Goal: Task Accomplishment & Management: Use online tool/utility

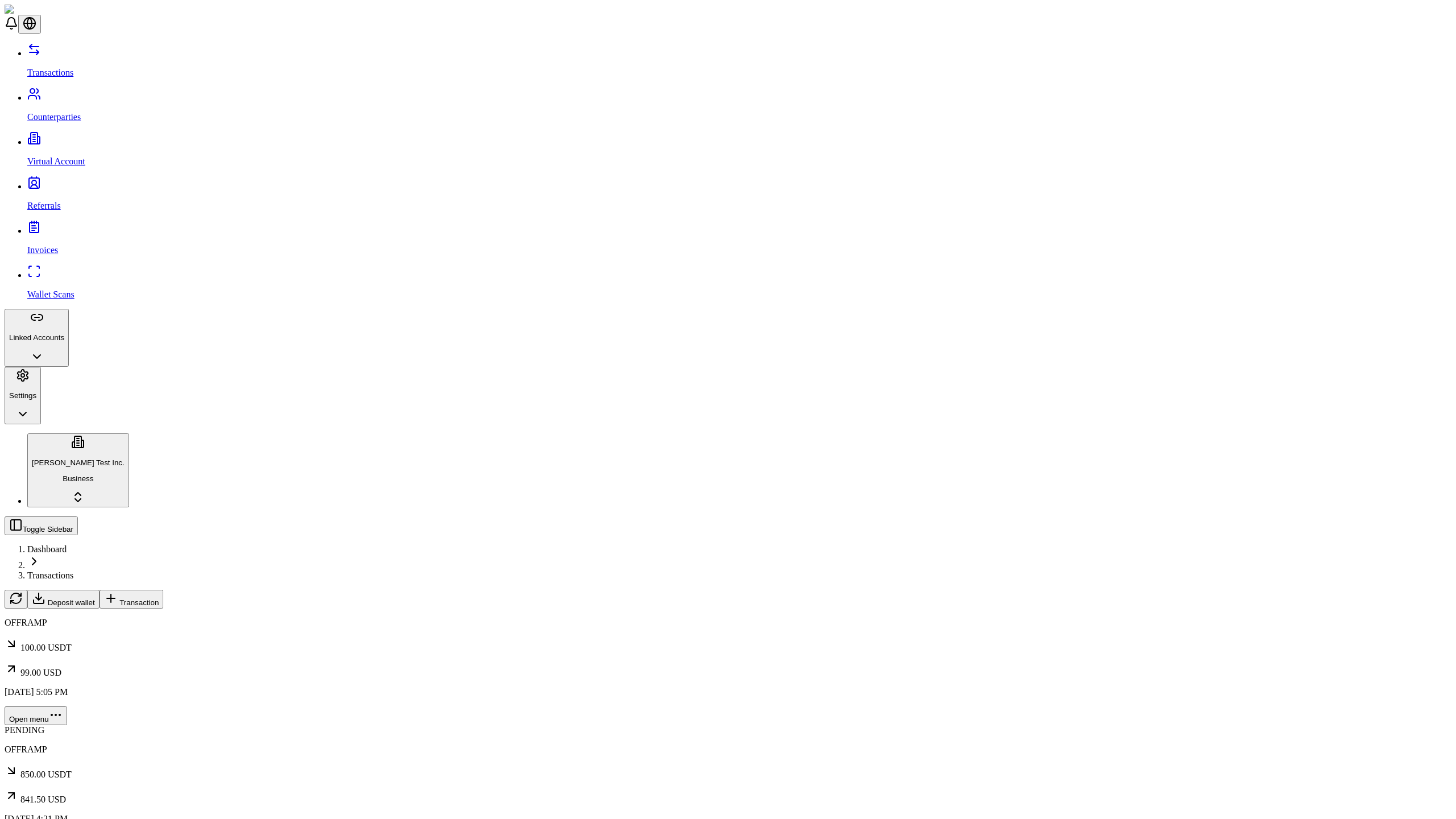
click at [159, 598] on span "Transaction" at bounding box center [139, 602] width 39 height 8
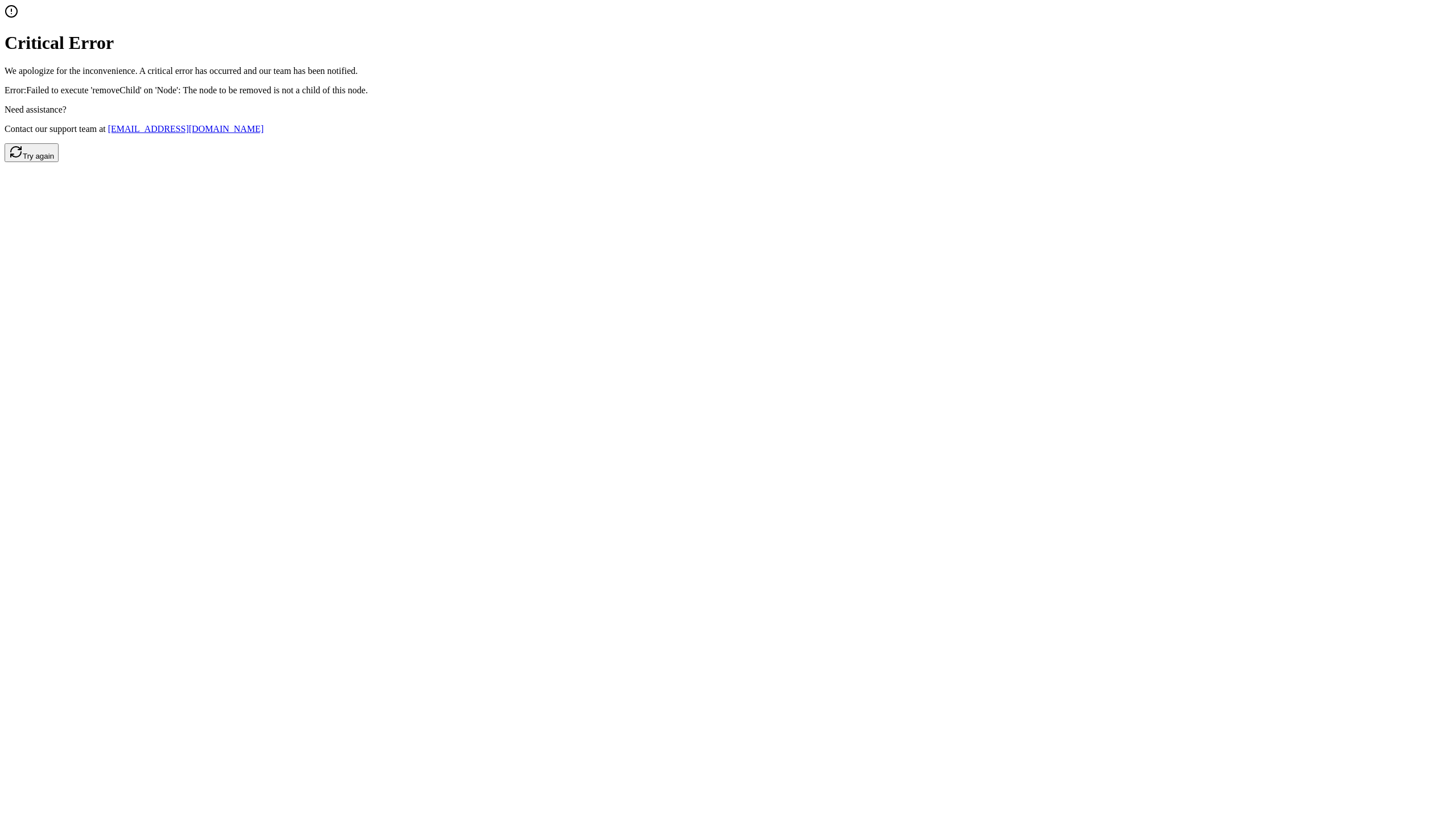
click at [59, 162] on button "Try again" at bounding box center [31, 153] width 54 height 19
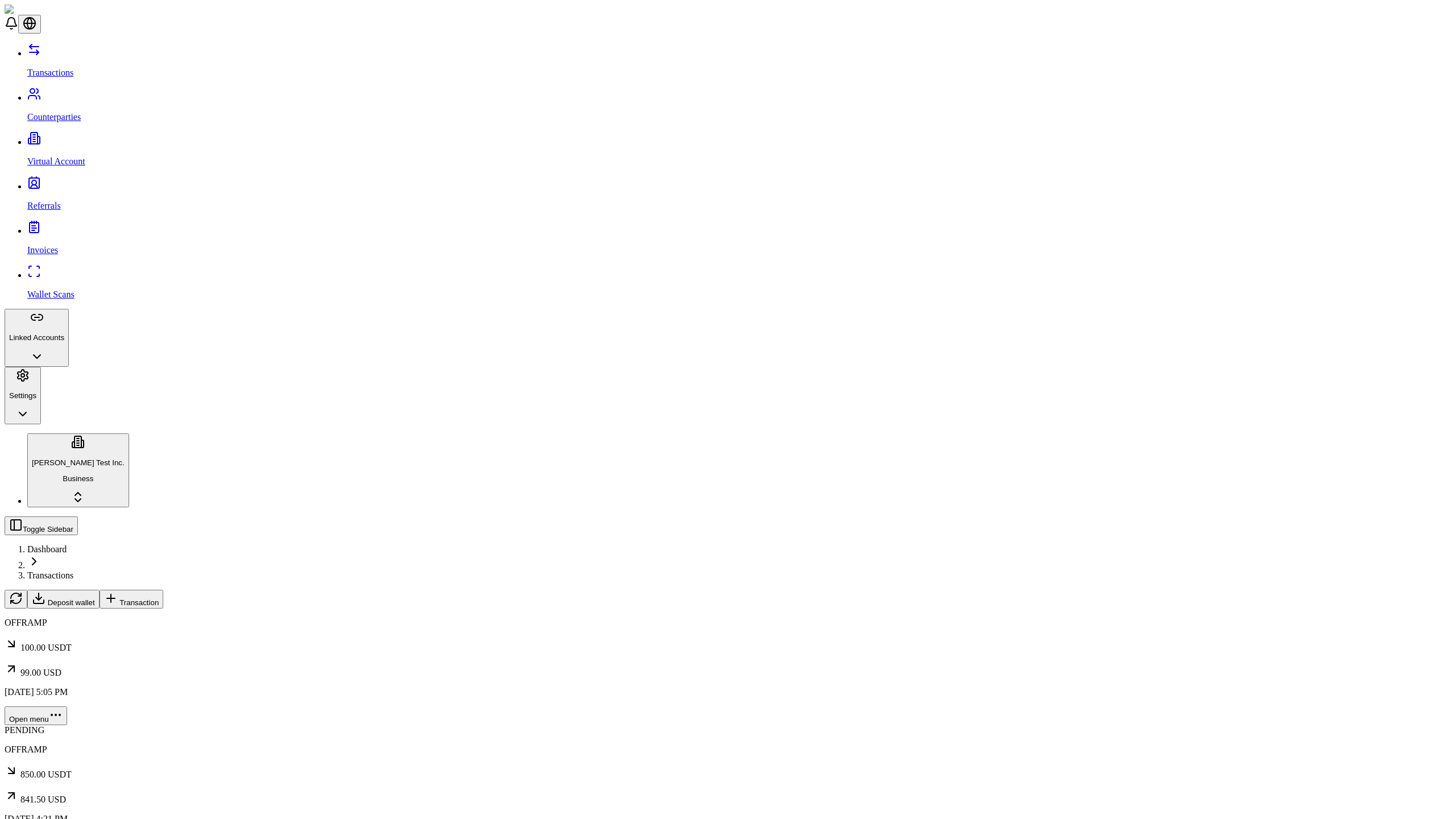
click at [159, 598] on span "Transaction" at bounding box center [139, 602] width 39 height 8
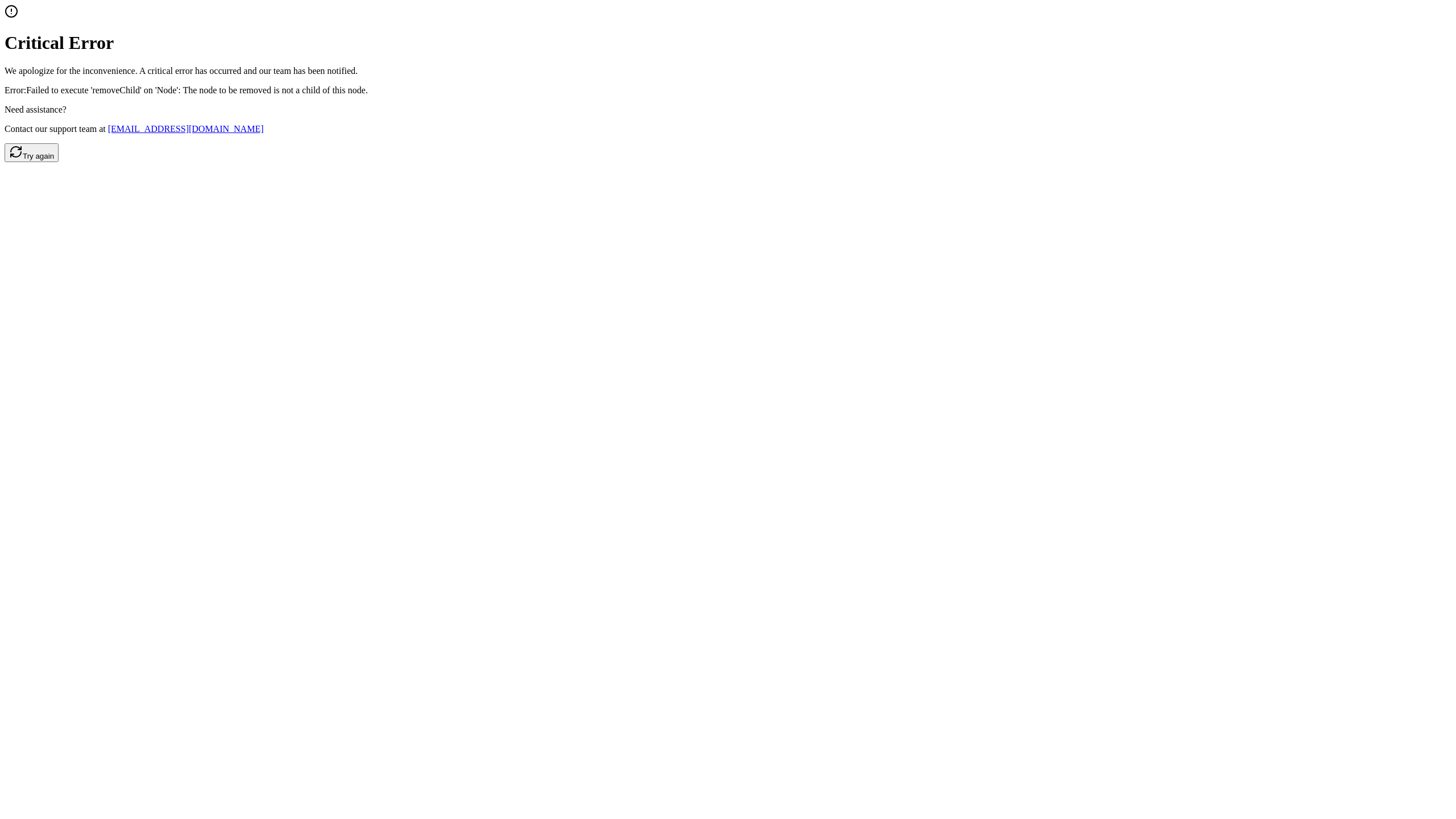
click at [59, 162] on button "Try again" at bounding box center [31, 153] width 54 height 19
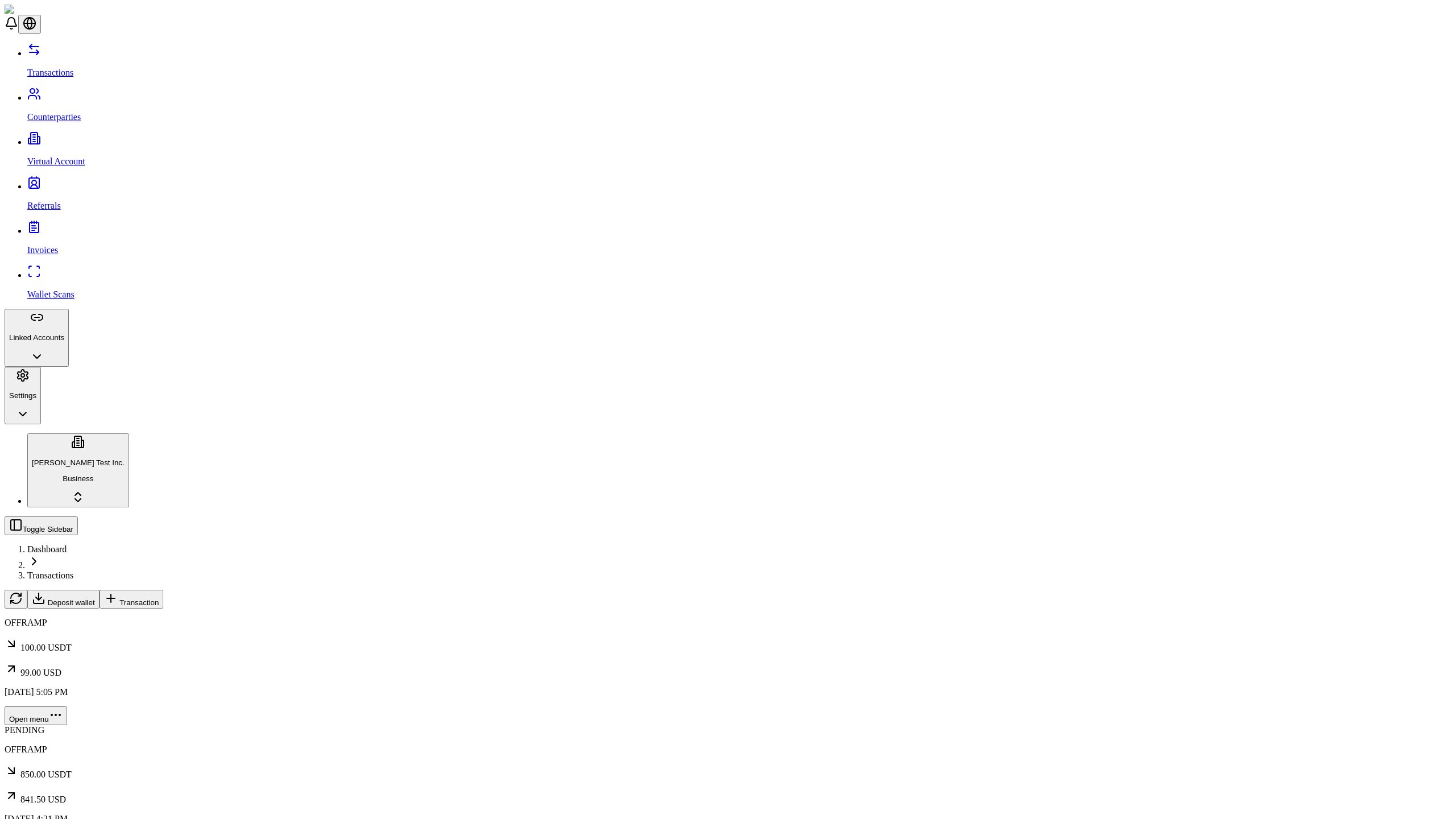
click at [159, 598] on span "Transaction" at bounding box center [139, 602] width 39 height 8
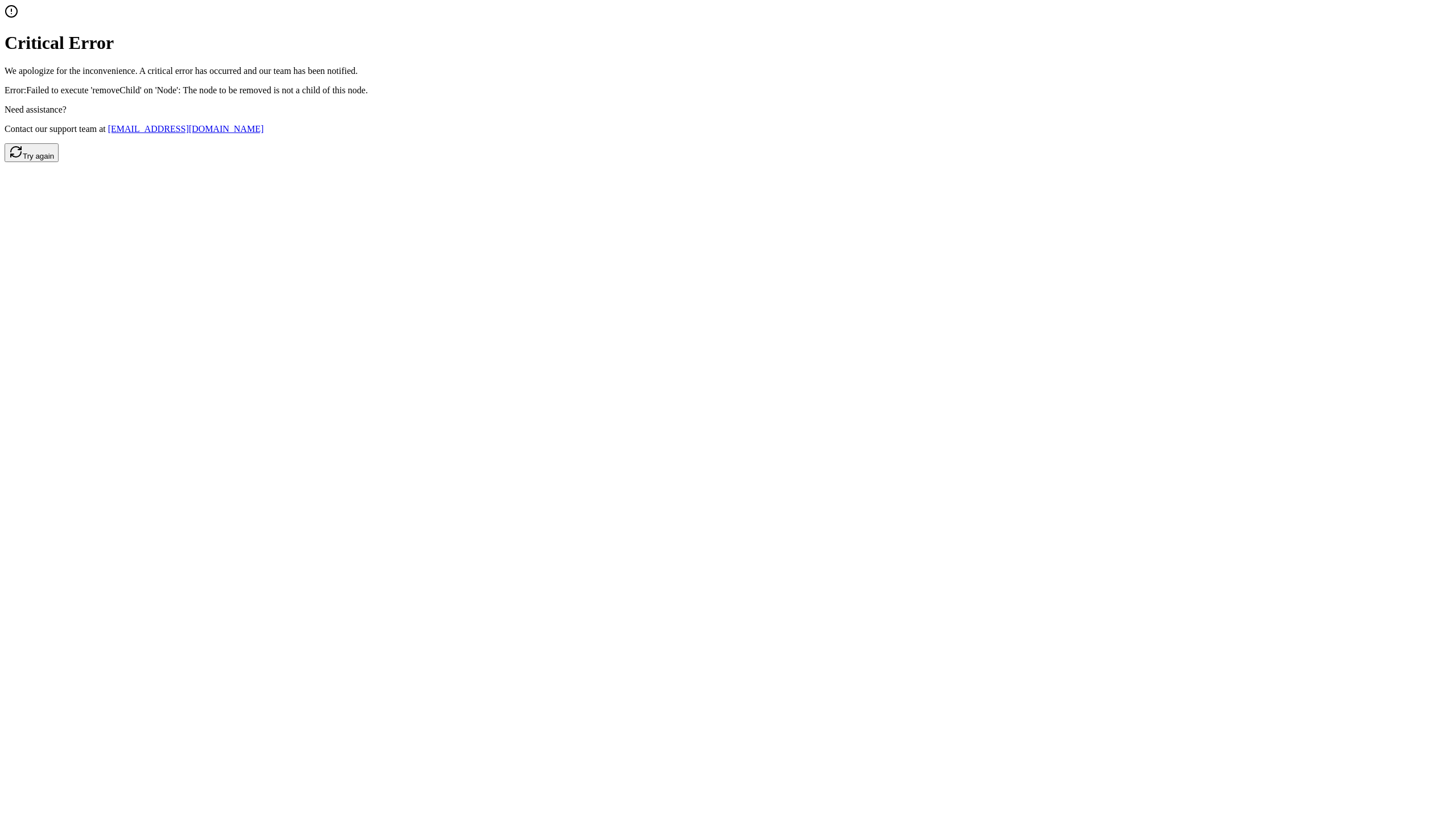
click at [59, 162] on button "Try again" at bounding box center [31, 153] width 54 height 19
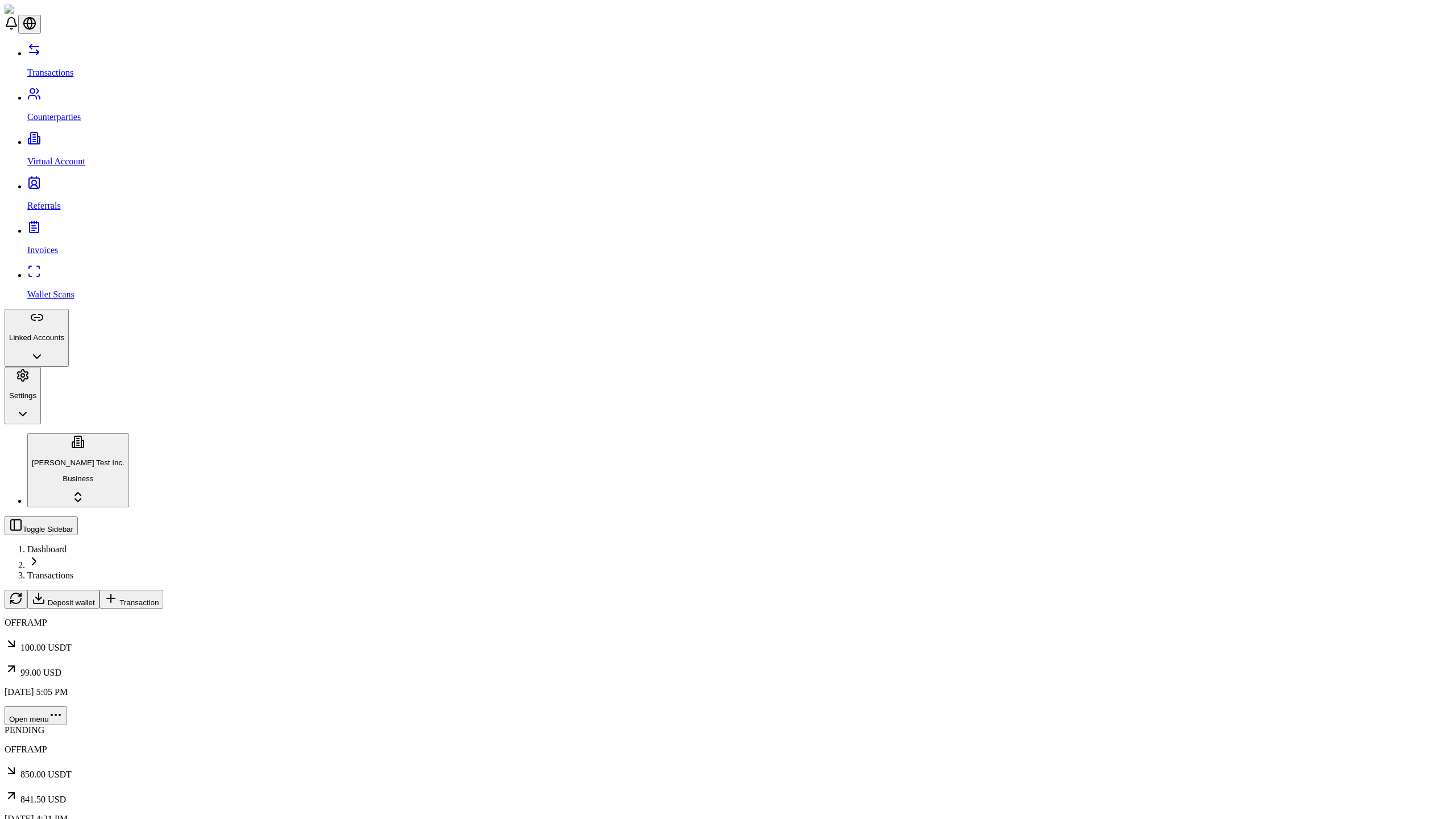
click at [159, 598] on span "Transaction" at bounding box center [139, 602] width 39 height 8
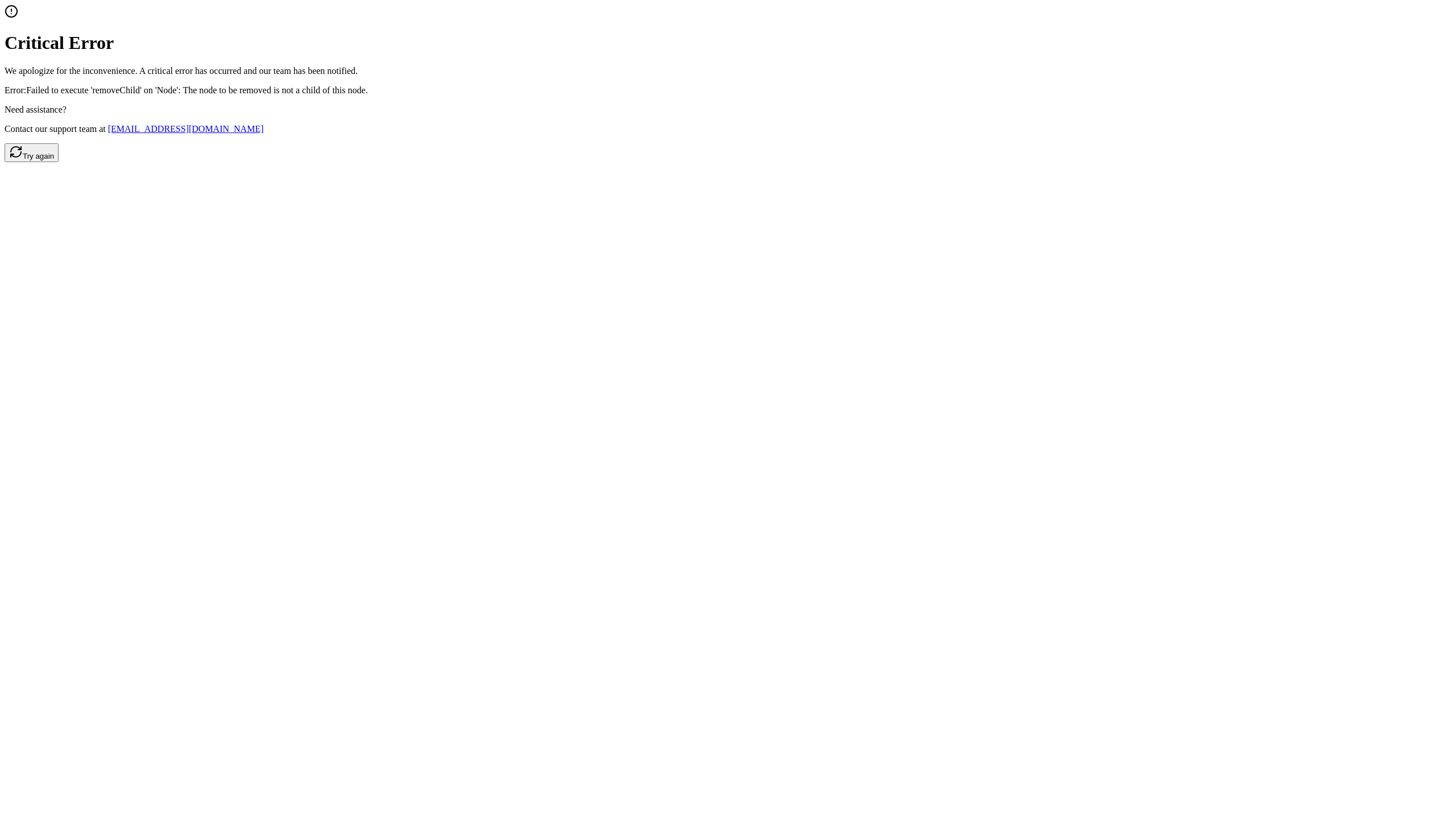
click at [59, 162] on button "Try again" at bounding box center [31, 153] width 54 height 19
